Goal: Information Seeking & Learning: Check status

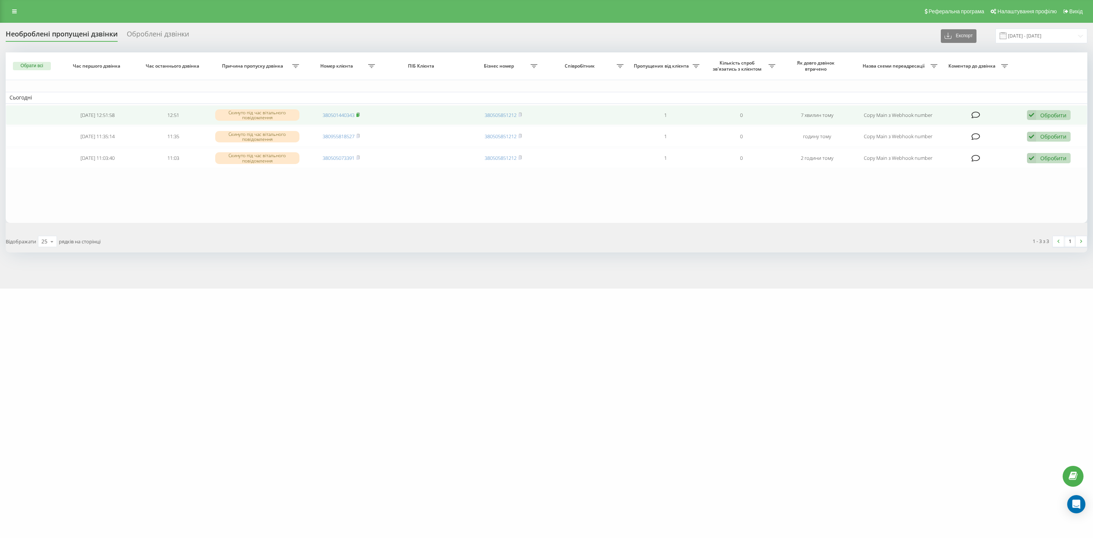
click at [359, 114] on rect at bounding box center [357, 114] width 2 height 3
click at [1037, 111] on div "Обробити Не вдалося зв'язатися Зв'язався з клієнтом за допомогою іншого каналу …" at bounding box center [1049, 115] width 44 height 10
click at [996, 123] on div "Не вдалося зв'язатися" at bounding box center [999, 127] width 142 height 14
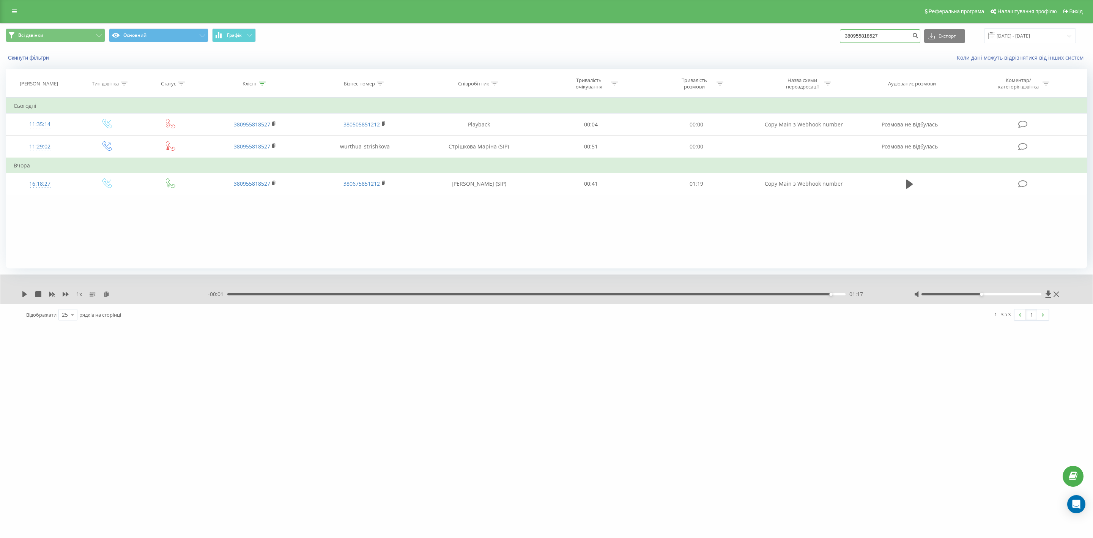
click at [899, 33] on input "380955818527" at bounding box center [880, 36] width 80 height 14
drag, startPoint x: 899, startPoint y: 33, endPoint x: 821, endPoint y: 32, distance: 78.2
click at [821, 32] on div "Всі дзвінки Основний Графік 380955818527 Експорт .csv .xls .xlsx 20.05.2025 - 2…" at bounding box center [546, 35] width 1081 height 15
paste input "501440343"
type input "380501440343"
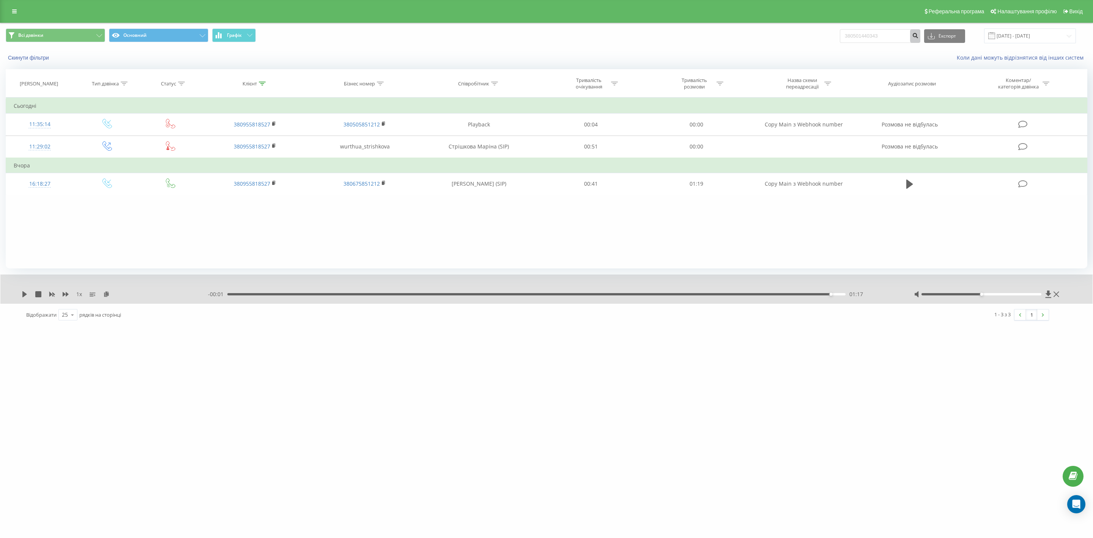
click at [916, 34] on button "submit" at bounding box center [915, 36] width 10 height 14
